Goal: Task Accomplishment & Management: Complete application form

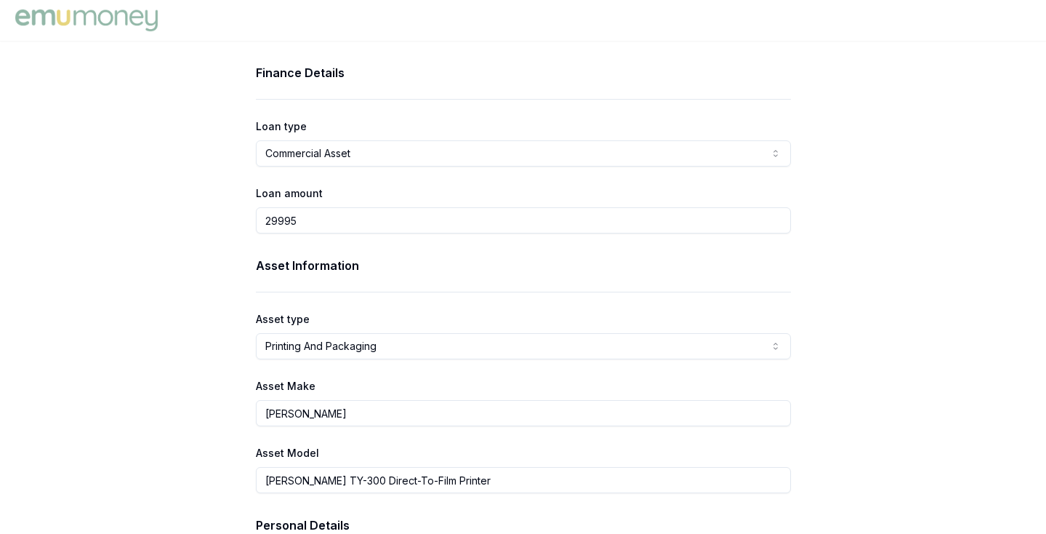
click at [417, 350] on html "Finance Details Loan type Commercial Asset Consumer Loan Consumer Asset Commerc…" at bounding box center [523, 267] width 1046 height 534
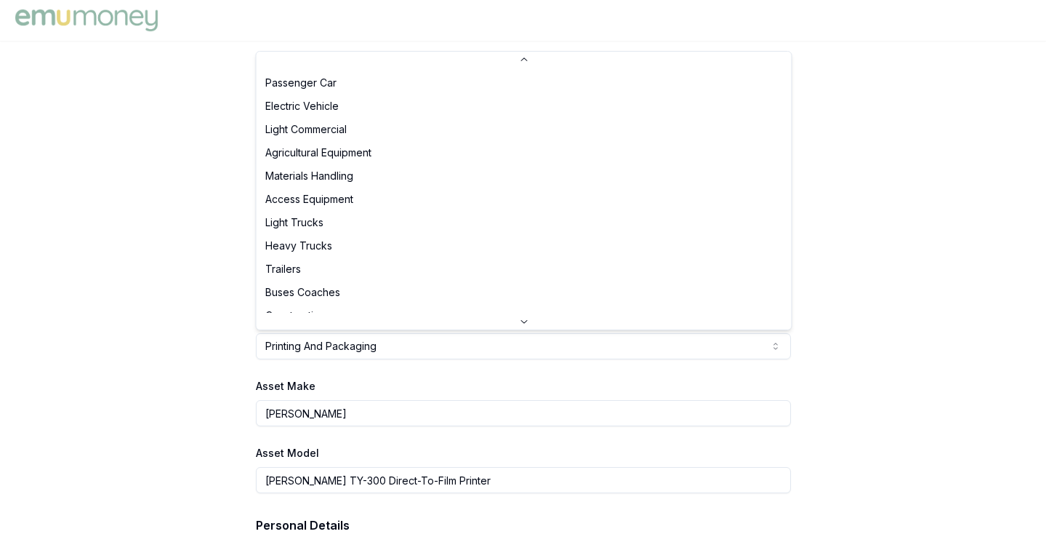
scroll to position [247, 0]
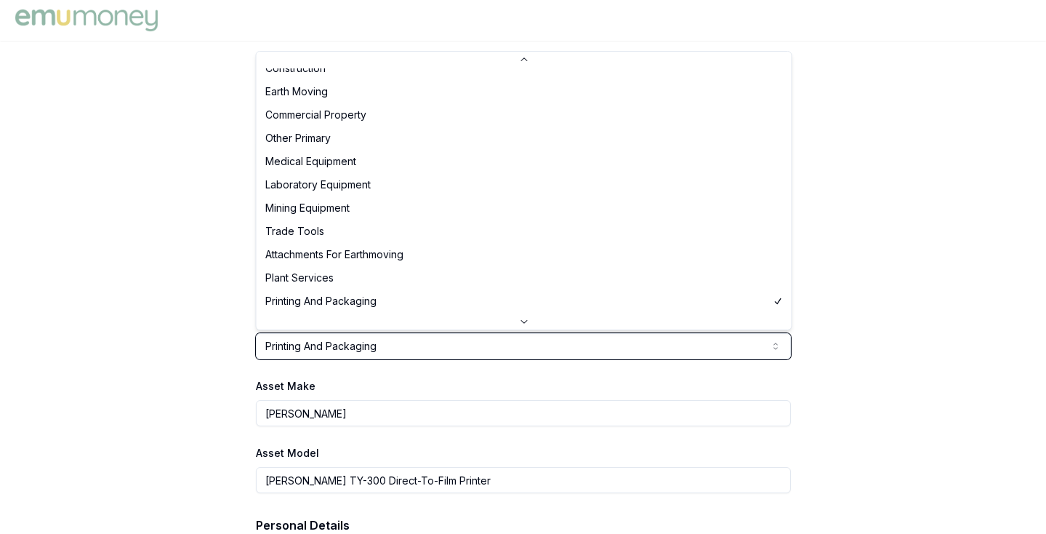
click at [188, 296] on html "Finance Details Loan type Commercial Asset Consumer Loan Consumer Asset Commerc…" at bounding box center [523, 267] width 1046 height 534
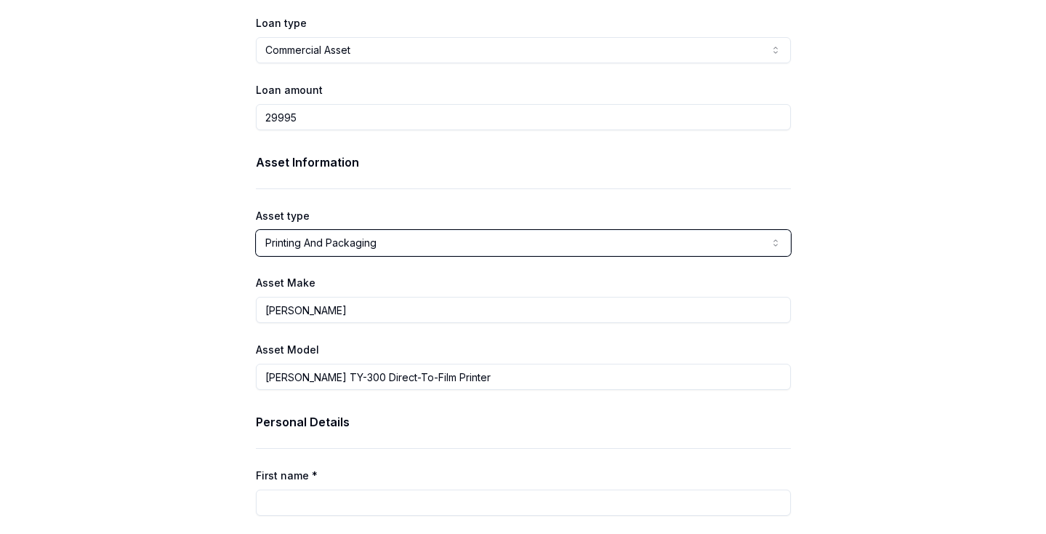
scroll to position [106, 0]
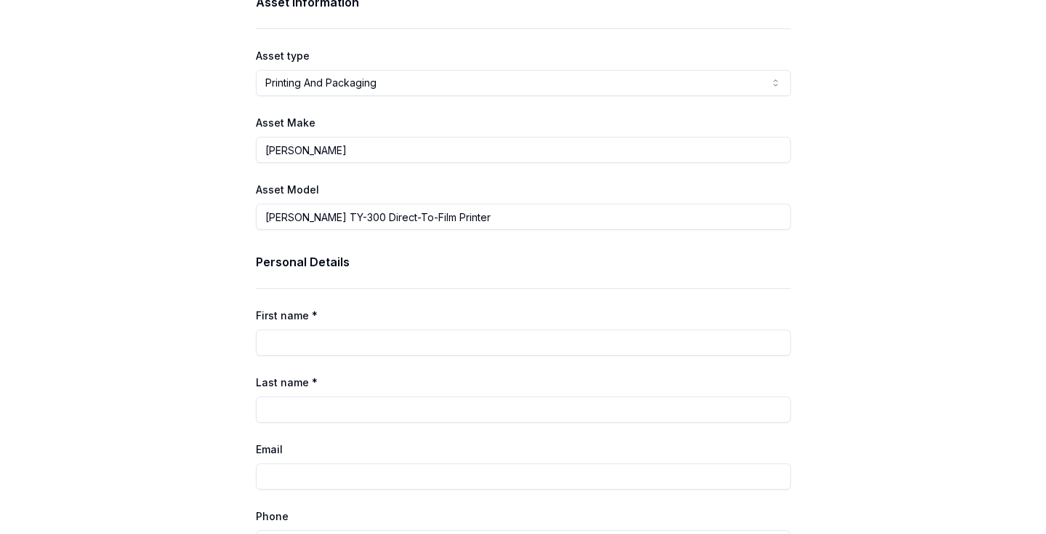
click at [364, 335] on input "First name *" at bounding box center [523, 342] width 535 height 26
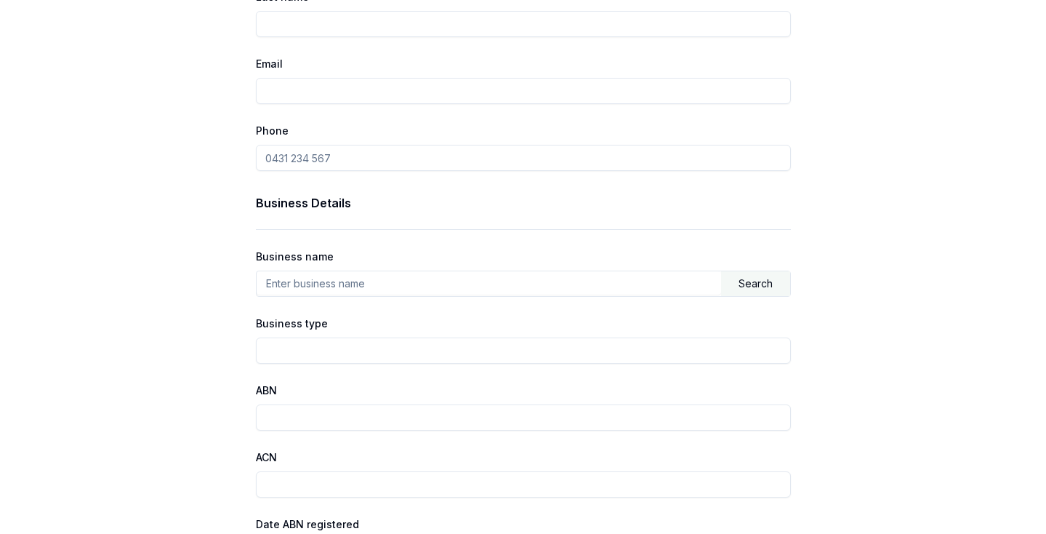
scroll to position [650, 0]
click at [353, 287] on input "text" at bounding box center [489, 281] width 465 height 23
click at [91, 249] on div "Finance Details Loan type Commercial Asset Consumer Loan Consumer Asset Commerc…" at bounding box center [523, 99] width 1046 height 1370
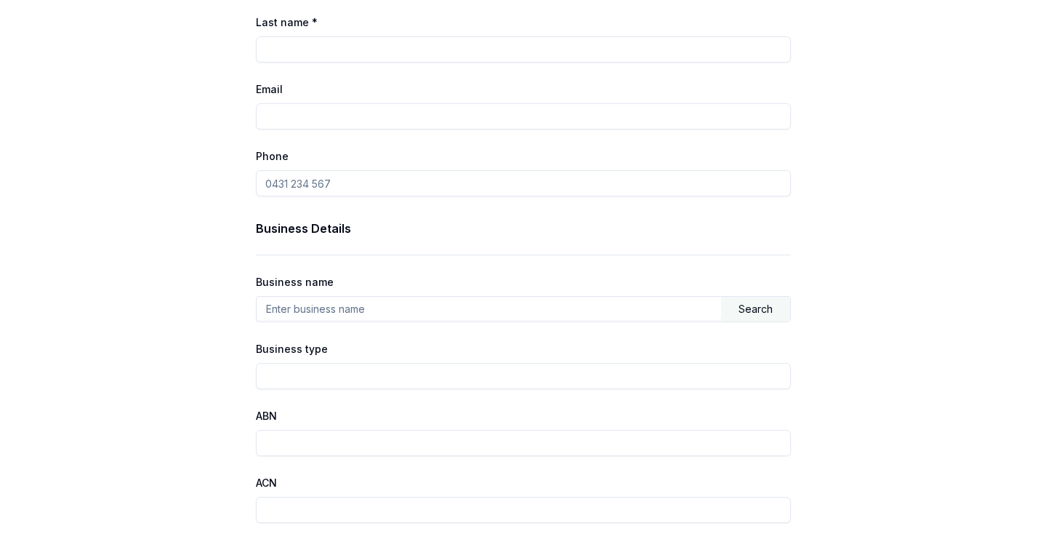
scroll to position [622, 0]
click at [626, 323] on div "Business Details Business name Search Business type ABN ACN Date ABN registered…" at bounding box center [523, 472] width 535 height 504
click at [622, 307] on input "text" at bounding box center [489, 308] width 465 height 23
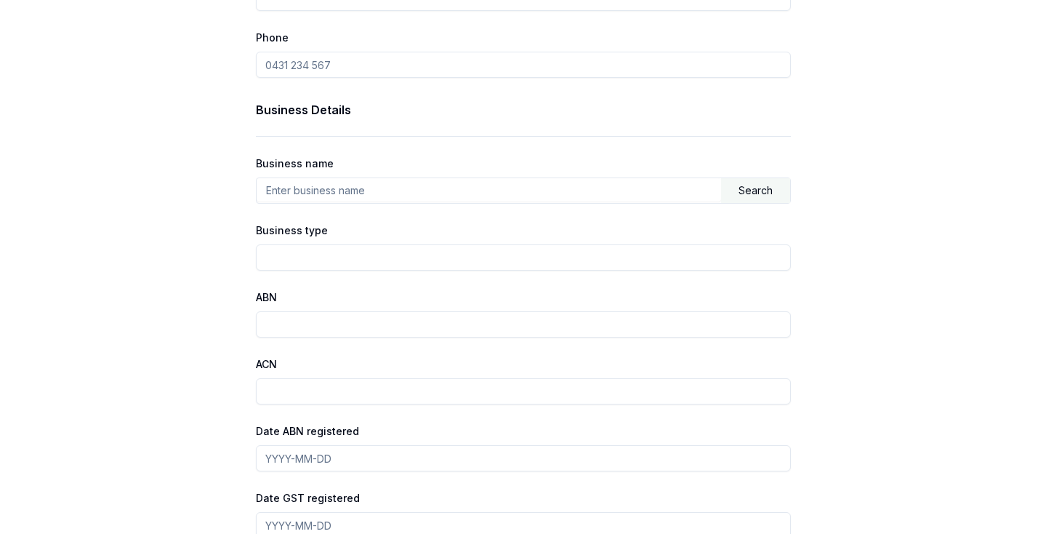
scroll to position [737, 0]
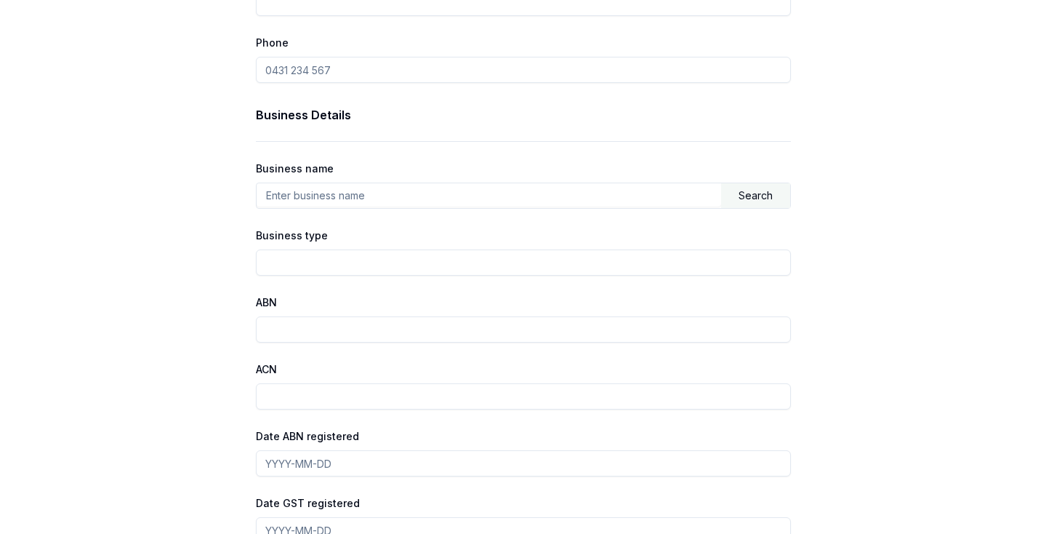
click at [582, 252] on input "Business type" at bounding box center [523, 262] width 535 height 26
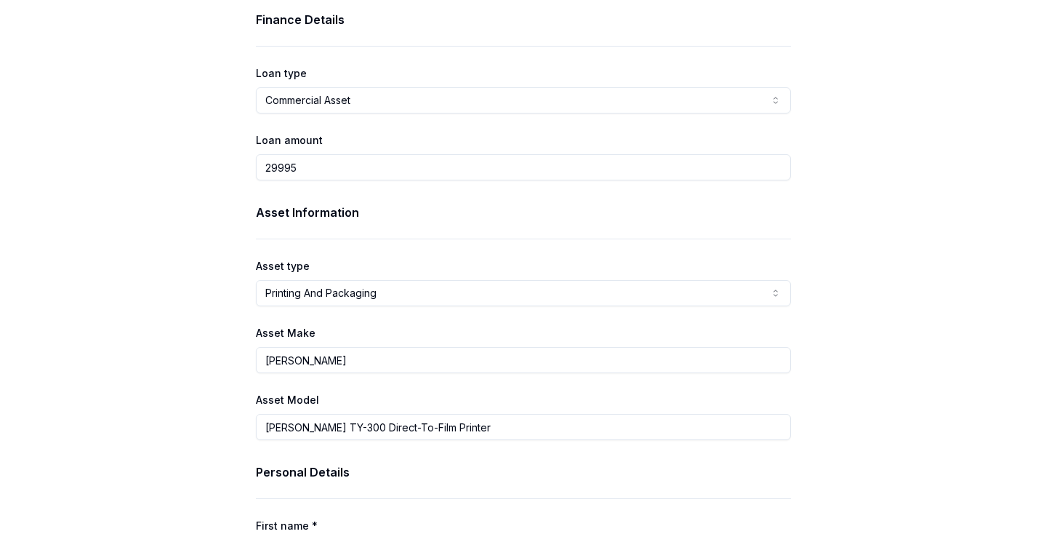
scroll to position [52, 0]
click at [337, 164] on input "29995" at bounding box center [523, 168] width 535 height 26
drag, startPoint x: 337, startPoint y: 164, endPoint x: 234, endPoint y: 158, distance: 103.4
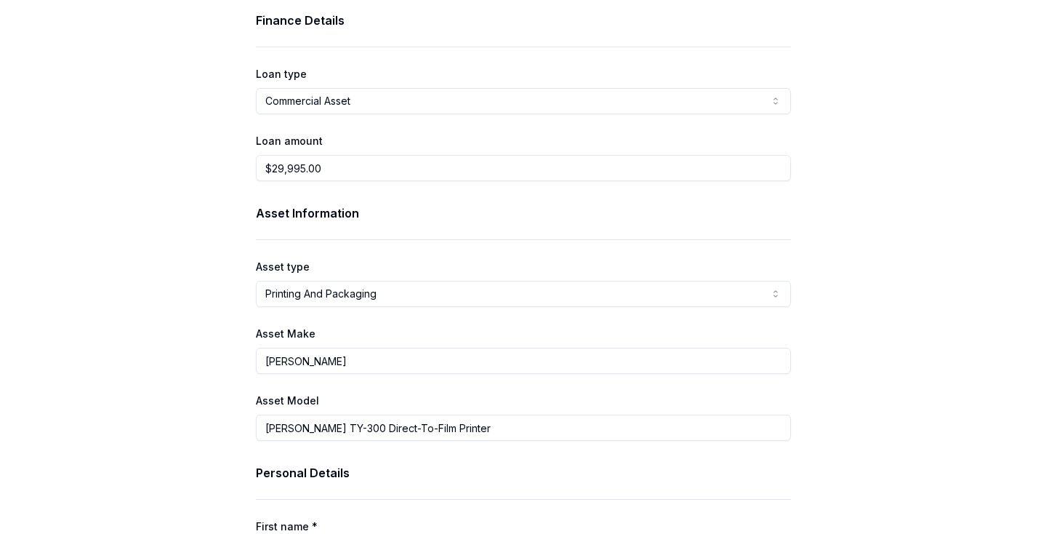
drag, startPoint x: 334, startPoint y: 176, endPoint x: 241, endPoint y: 148, distance: 97.1
click at [407, 250] on div "Asset Information Asset type Printing And Packaging Passenger Car Electric Vehi…" at bounding box center [523, 322] width 535 height 236
click at [281, 167] on input "$15.00" at bounding box center [523, 168] width 535 height 26
type input "$15,000.00"
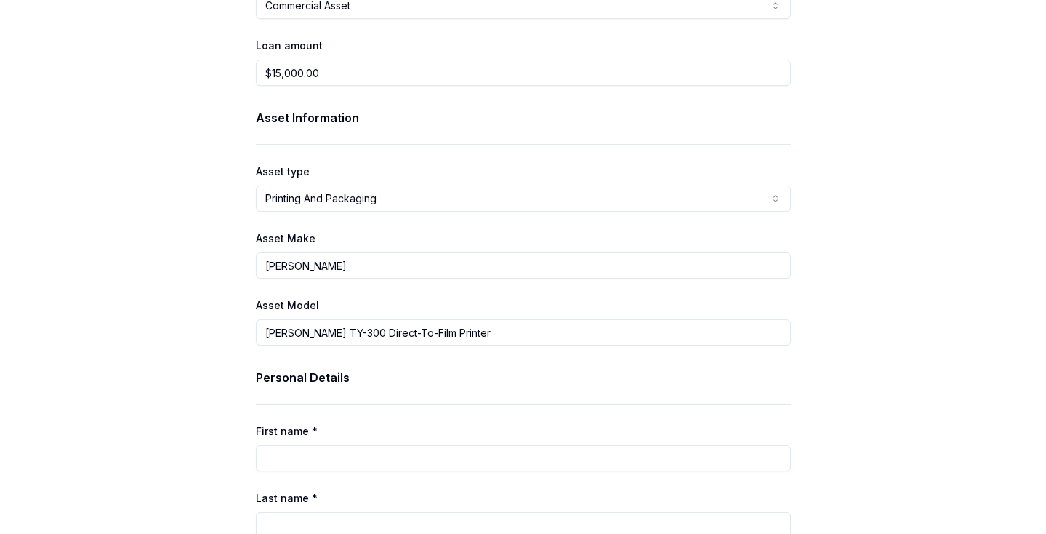
scroll to position [145, 0]
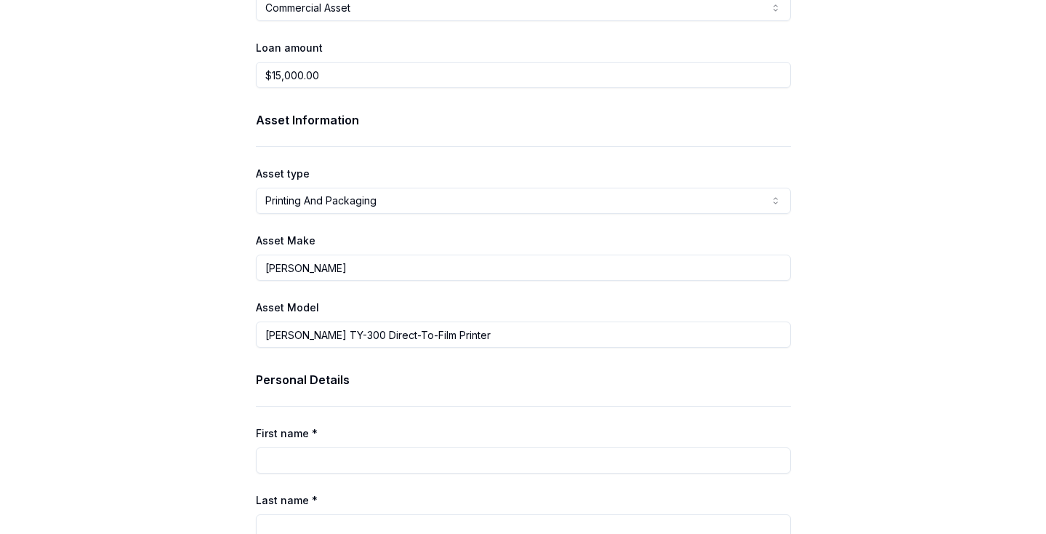
click at [367, 196] on html "Finance Details Loan type Commercial Asset Consumer Loan Consumer Asset Commerc…" at bounding box center [523, 122] width 1046 height 534
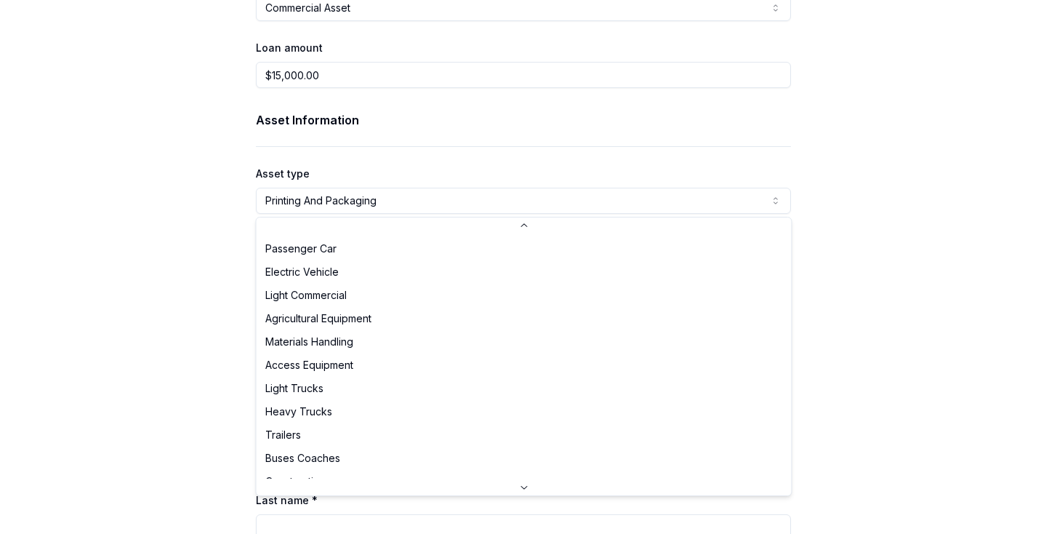
scroll to position [247, 0]
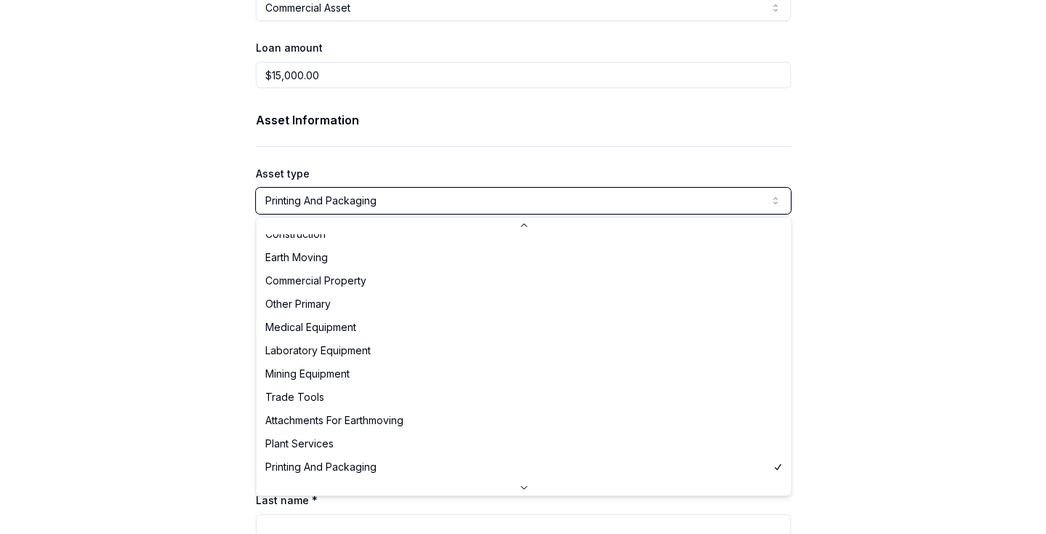
click at [148, 200] on html "Finance Details Loan type Commercial Asset Consumer Loan Consumer Asset Commerc…" at bounding box center [523, 122] width 1046 height 534
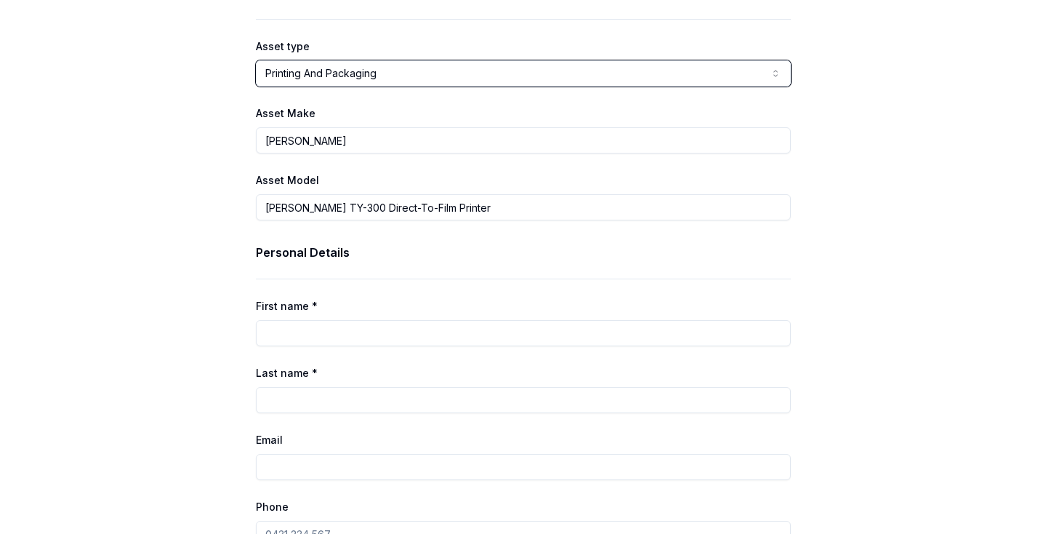
scroll to position [289, 0]
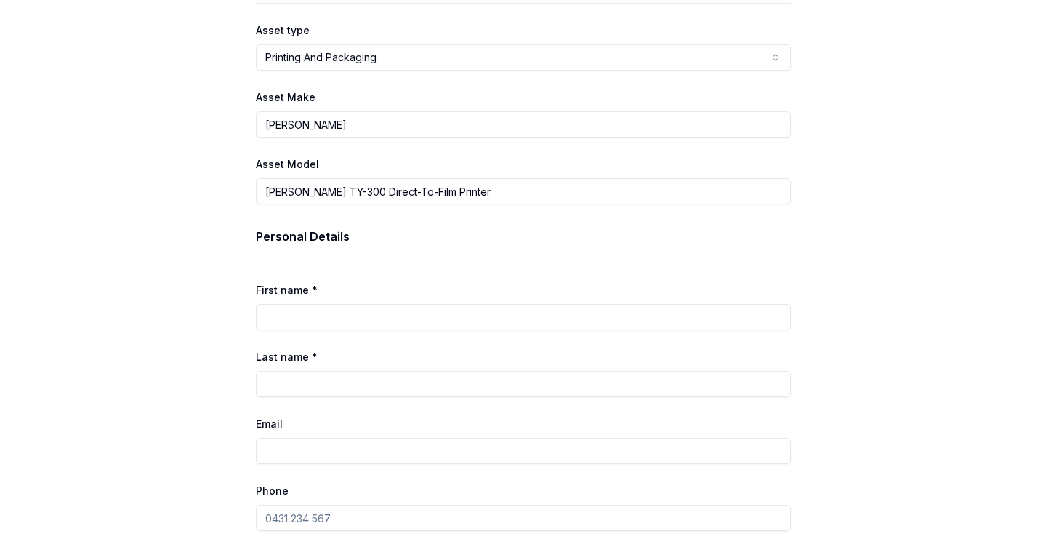
click at [316, 313] on input "First name *" at bounding box center [523, 317] width 535 height 26
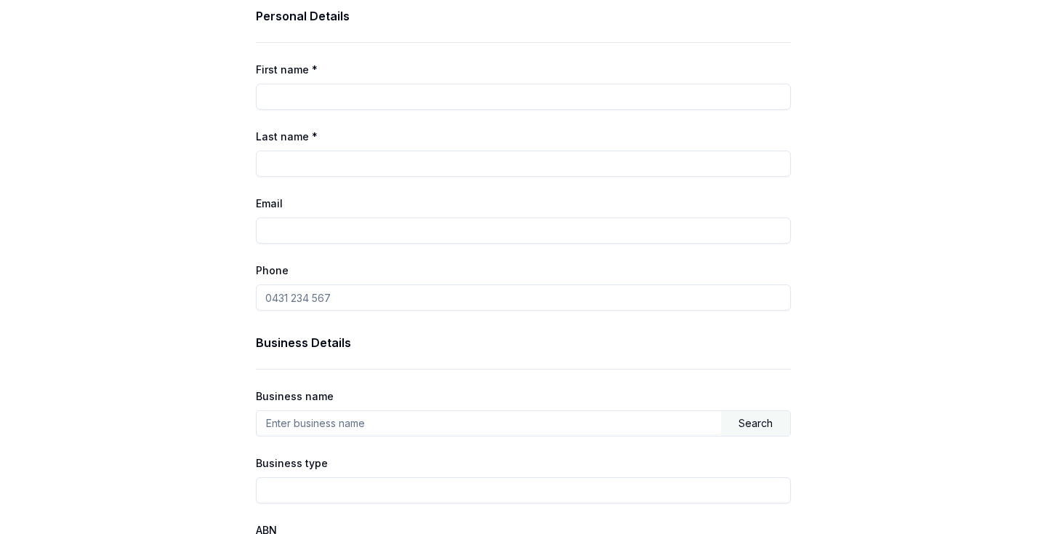
scroll to position [506, 0]
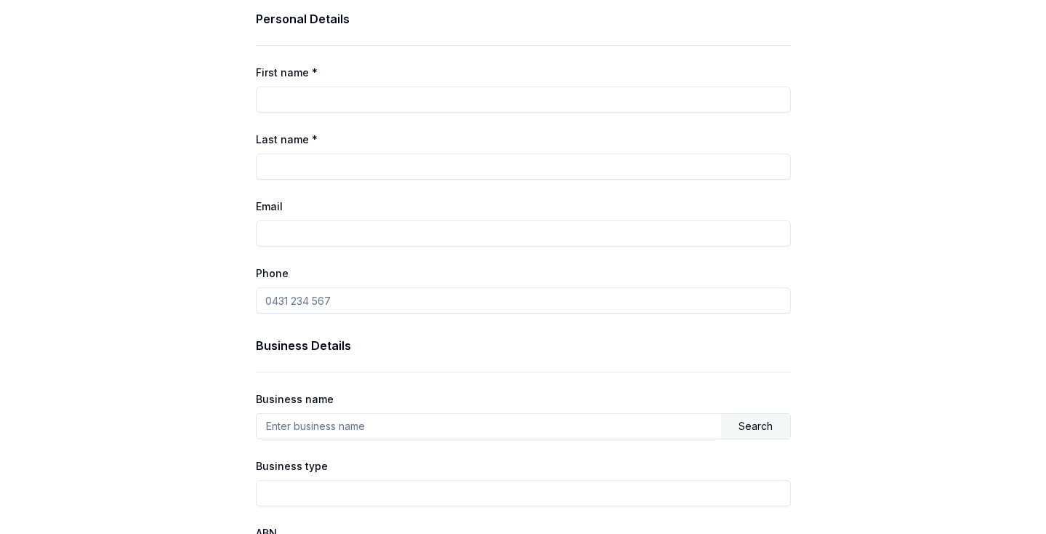
click at [331, 429] on input "text" at bounding box center [489, 425] width 465 height 23
click at [761, 420] on div "Search" at bounding box center [755, 426] width 69 height 25
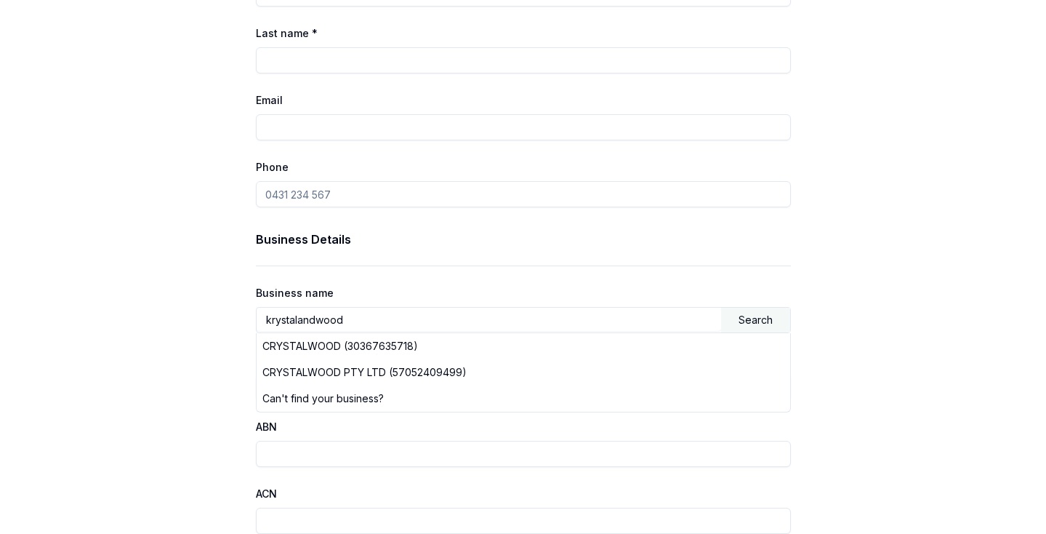
scroll to position [614, 0]
click at [385, 317] on input "krystalandwood" at bounding box center [489, 317] width 465 height 23
drag, startPoint x: 385, startPoint y: 317, endPoint x: 205, endPoint y: 317, distance: 179.6
click at [205, 317] on div "Finance Details Loan type Commercial Asset Consumer Loan Consumer Asset Commerc…" at bounding box center [523, 135] width 1046 height 1370
click at [744, 313] on div "Search" at bounding box center [755, 318] width 69 height 25
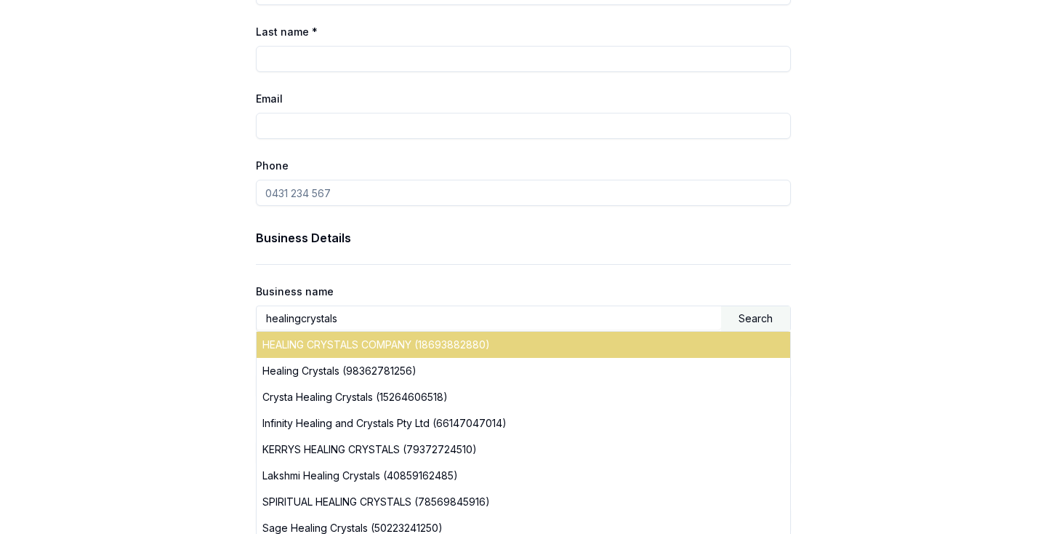
click at [513, 345] on div "HEALING CRYSTALS COMPANY (18693882880)" at bounding box center [524, 345] width 534 height 26
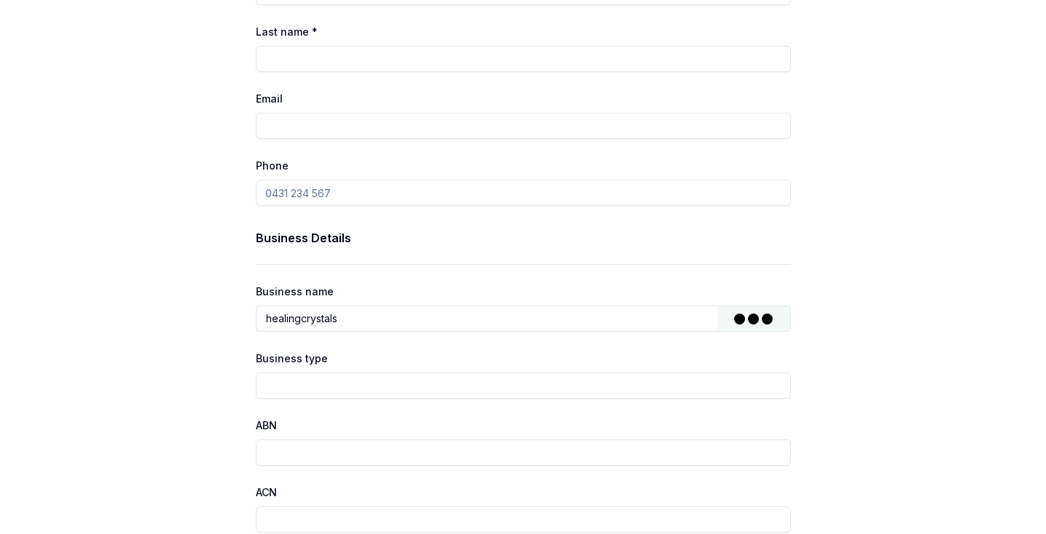
type input "[PERSON_NAME]"
type input "Individual/Sole Trader"
type input "18693882880"
type input "[DATE]"
click at [869, 380] on div "Finance Details Loan type Commercial Asset Consumer Loan Consumer Asset Commerc…" at bounding box center [523, 135] width 1046 height 1370
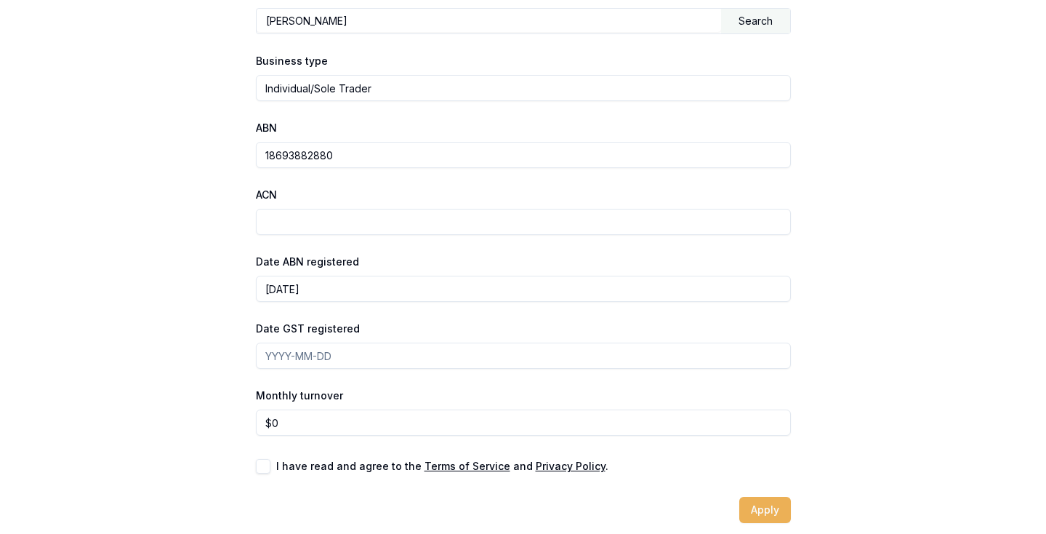
scroll to position [908, 0]
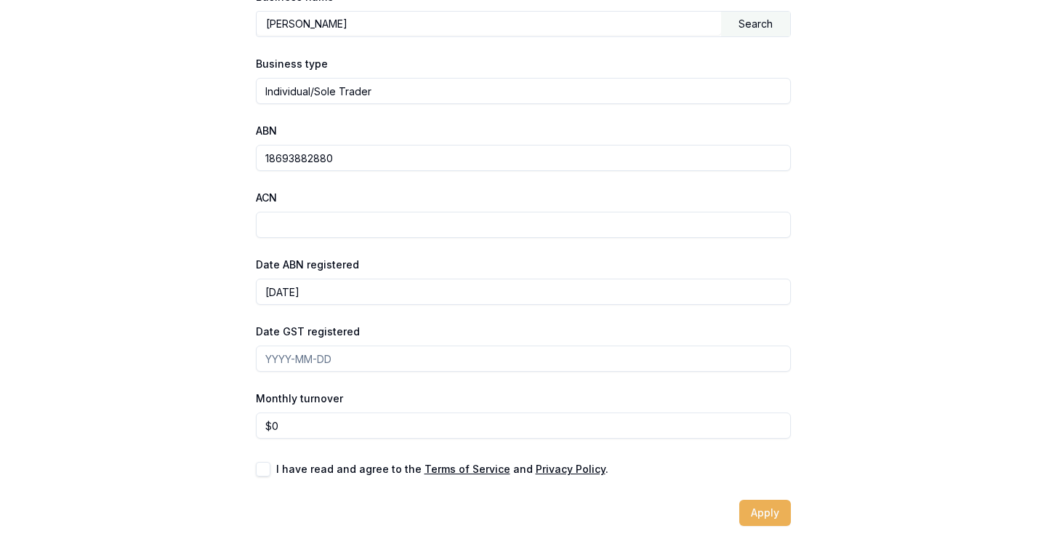
click at [378, 364] on input "Date GST registered" at bounding box center [523, 358] width 535 height 26
click at [381, 356] on input "Date GST registered" at bounding box center [523, 358] width 535 height 26
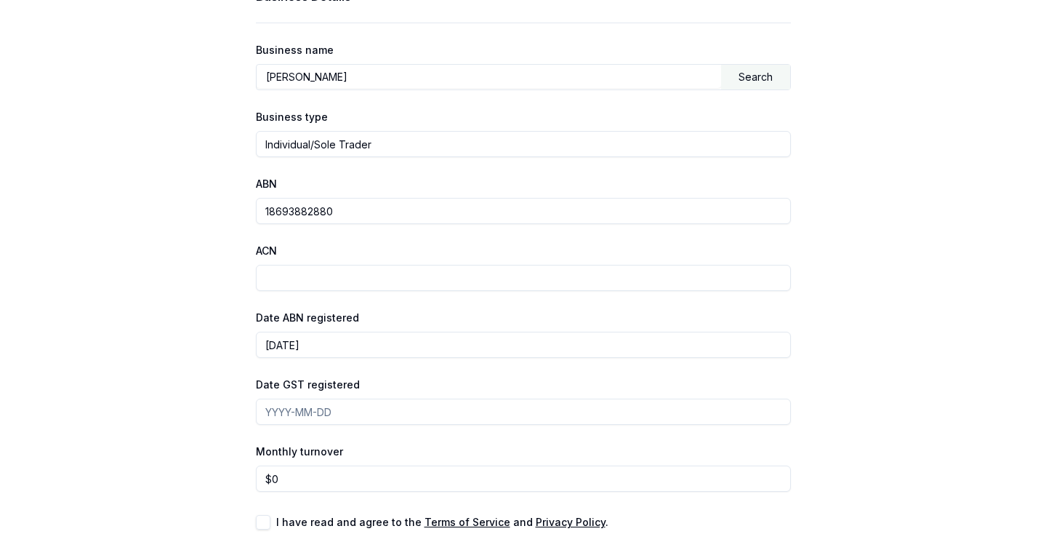
scroll to position [891, 0]
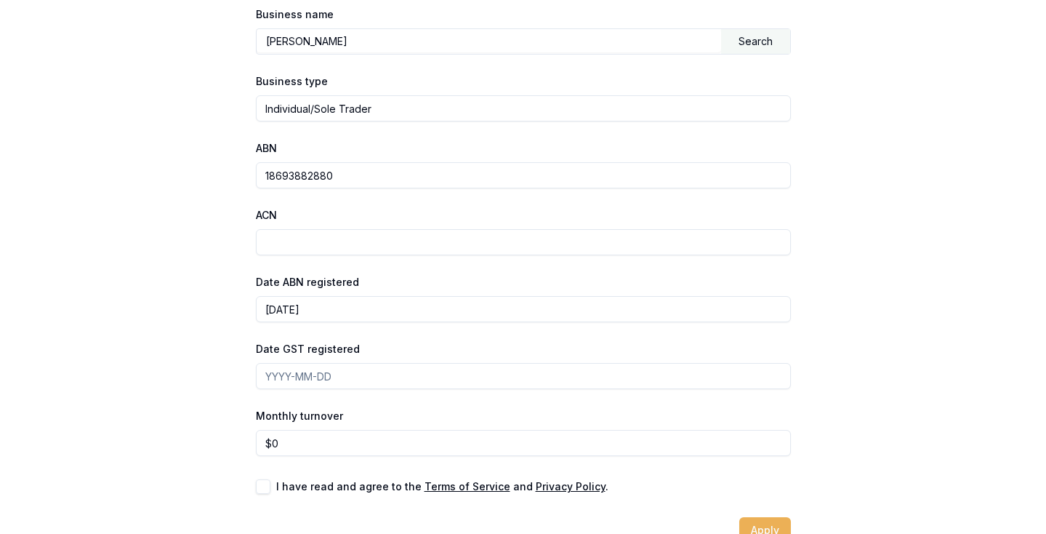
click at [294, 379] on input "Date GST registered" at bounding box center [523, 376] width 535 height 26
click at [363, 376] on input "Date GST registered" at bounding box center [523, 376] width 535 height 26
drag, startPoint x: 364, startPoint y: 376, endPoint x: 247, endPoint y: 358, distance: 117.8
click at [340, 235] on input "ACN" at bounding box center [523, 242] width 535 height 26
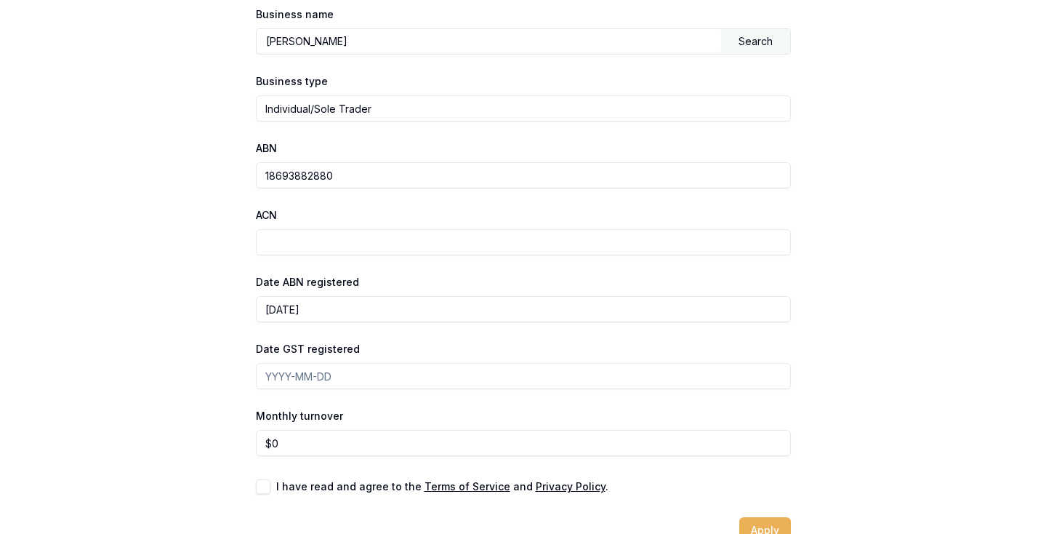
click at [385, 204] on div "Business Details Business name [PERSON_NAME] Search Business type Individual/So…" at bounding box center [523, 204] width 535 height 504
click at [383, 176] on input "18693882880" at bounding box center [523, 175] width 535 height 26
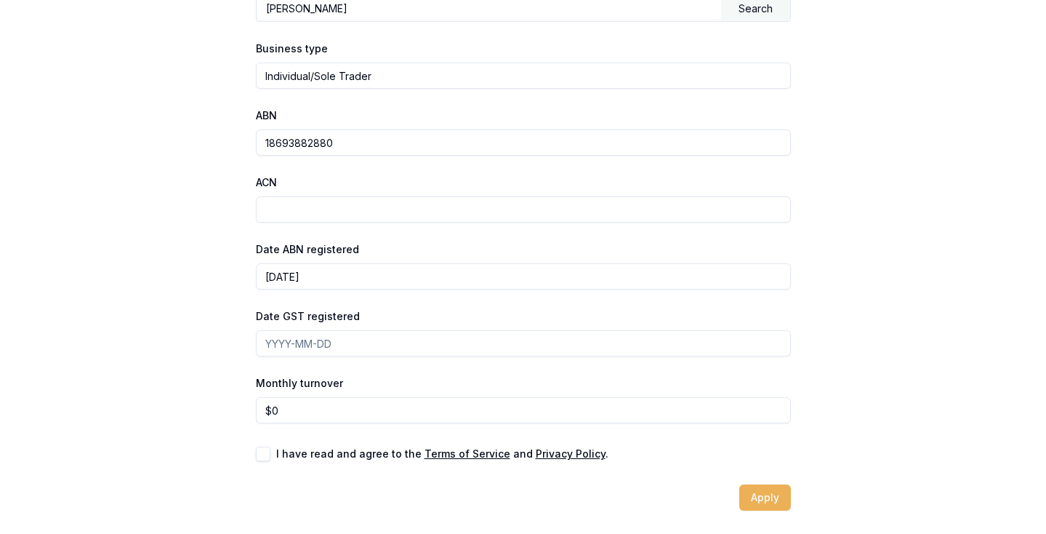
type input "0"
click at [324, 417] on input "0" at bounding box center [523, 410] width 535 height 26
type input "1"
type input "2"
type input "$4,000"
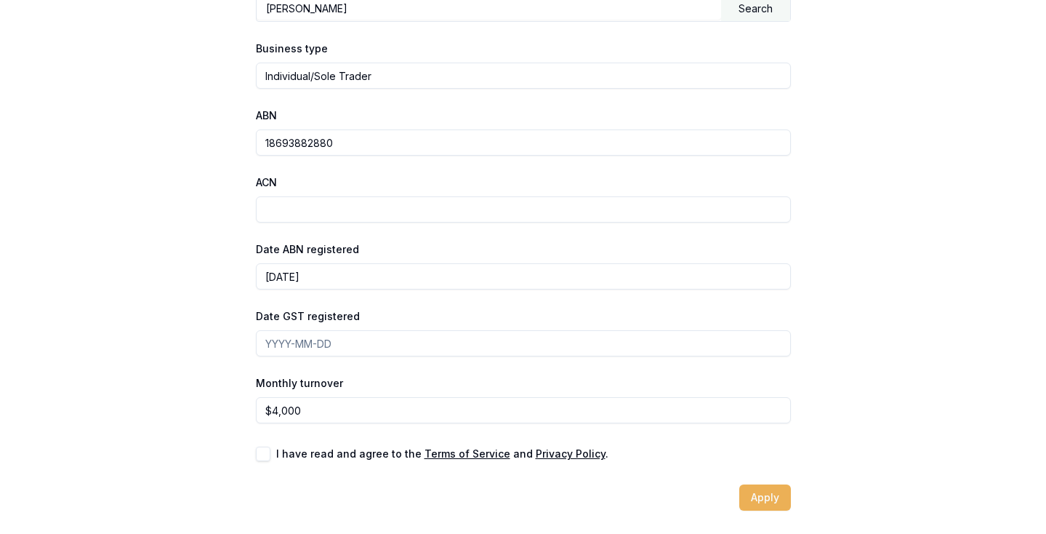
click at [263, 453] on button "button" at bounding box center [263, 453] width 15 height 15
checkbox input "true"
click at [327, 351] on input "Date GST registered" at bounding box center [523, 343] width 535 height 26
click at [334, 294] on div "Business Details Business name [PERSON_NAME] Search Business type Individual/So…" at bounding box center [523, 171] width 535 height 504
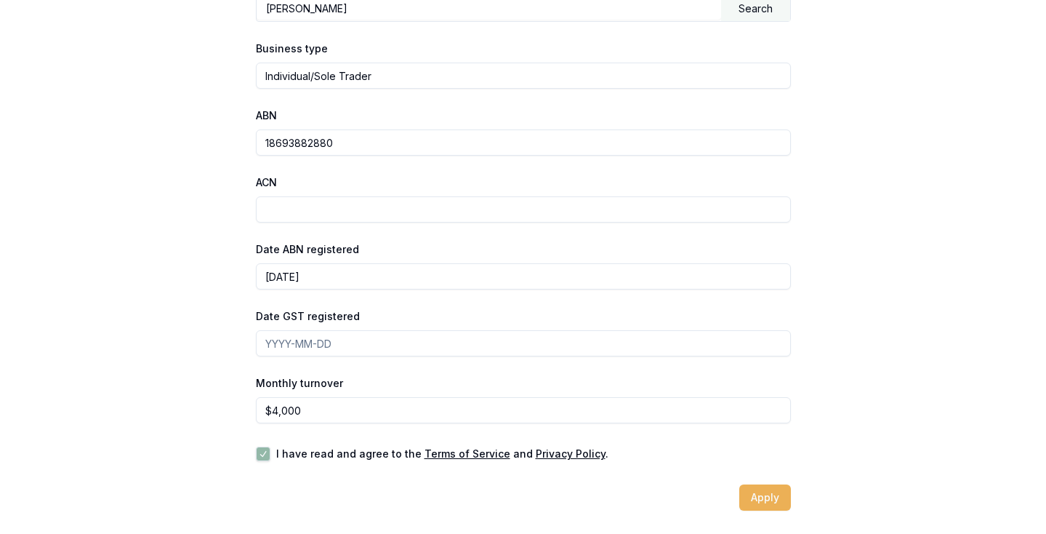
drag, startPoint x: 332, startPoint y: 275, endPoint x: 273, endPoint y: 263, distance: 60.0
click at [273, 263] on input "[DATE]" at bounding box center [523, 276] width 535 height 26
drag, startPoint x: 361, startPoint y: 349, endPoint x: 356, endPoint y: 343, distance: 7.7
click at [356, 343] on input "Date GST registered" at bounding box center [523, 343] width 535 height 26
paste input "[DATE]"
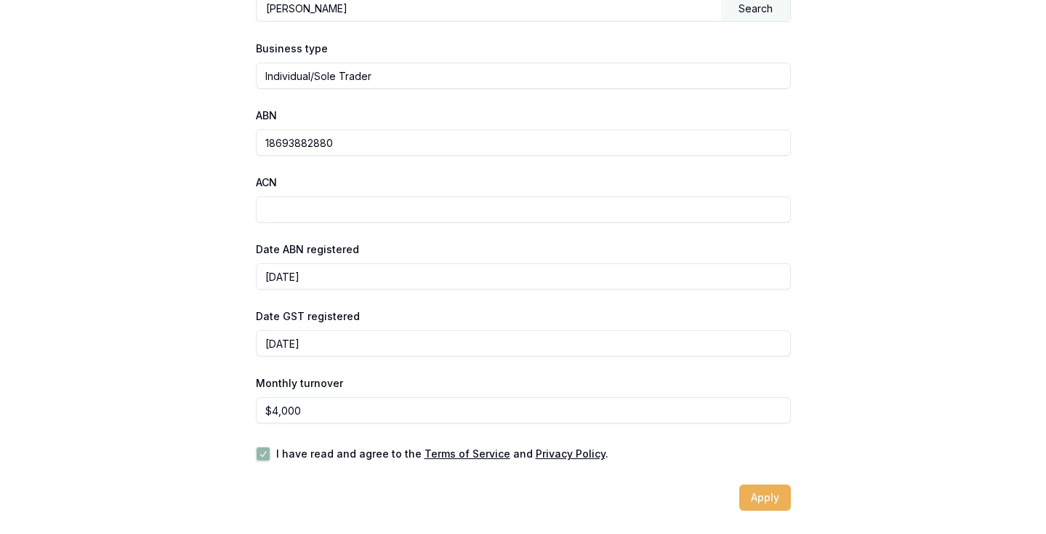
type input "[DATE]"
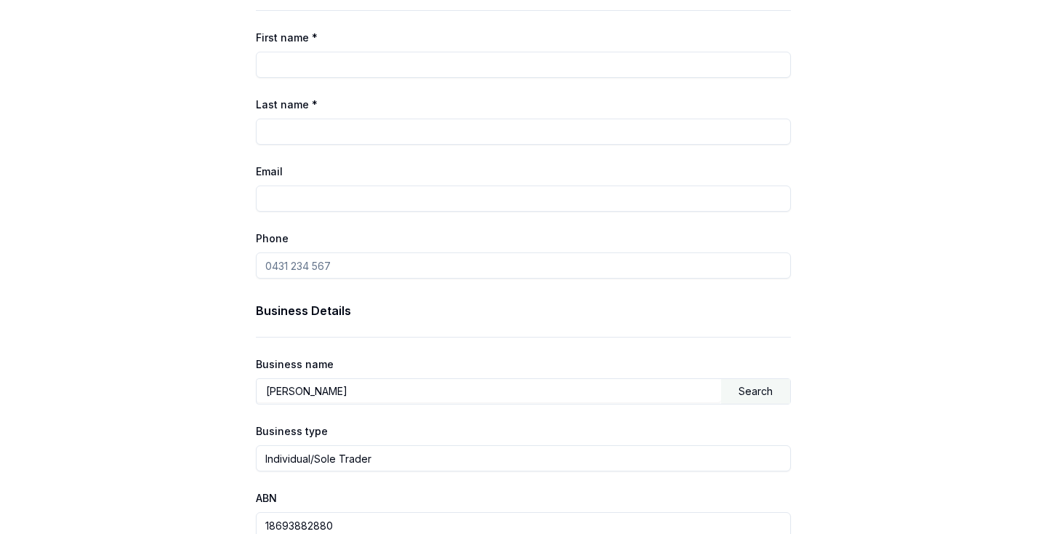
scroll to position [0, 0]
